Goal: Transaction & Acquisition: Purchase product/service

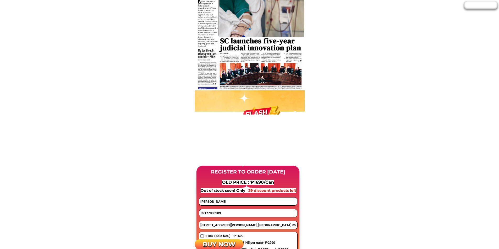
scroll to position [262, 0]
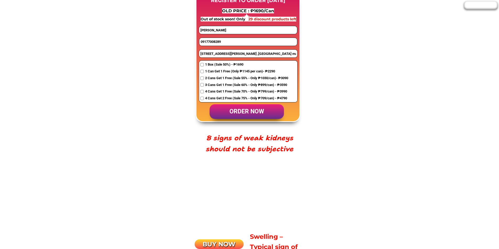
scroll to position [471, 0]
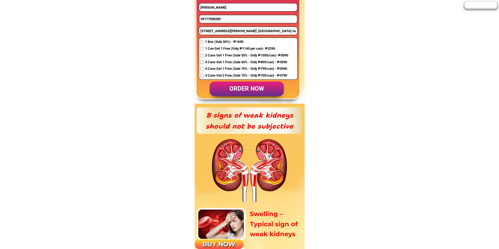
click at [220, 19] on input "09177008289" at bounding box center [248, 19] width 98 height 8
paste input "424823672"
type input "09424823672"
drag, startPoint x: 208, startPoint y: 6, endPoint x: 161, endPoint y: 10, distance: 47.0
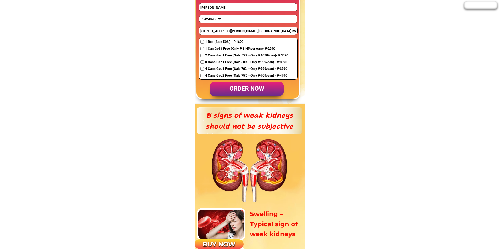
paste input "Bobby"
type input "Bobby"
click at [219, 29] on input "[STREET_ADDRESS][PERSON_NAME] ,[GEOGRAPHIC_DATA] mandalagan , [GEOGRAPHIC_DATA]" at bounding box center [248, 31] width 98 height 8
paste input "Makati City, 00, Philippines"
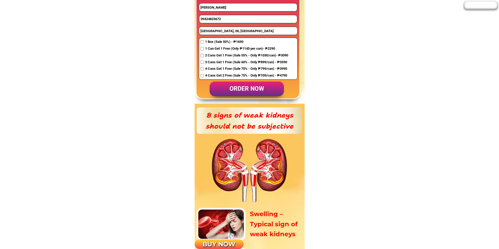
type input "Makati City, 00, Philippines"
click at [213, 55] on span "2 Cans Get 1 Free (Sale 55% - Only ₱1030/can)- ₱3090" at bounding box center [246, 55] width 83 height 5
checkbox input "true"
click at [252, 90] on p "order now" at bounding box center [246, 89] width 74 height 15
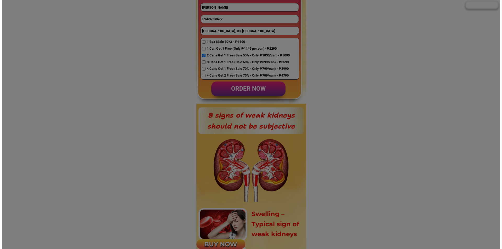
scroll to position [0, 0]
